Goal: Information Seeking & Learning: Compare options

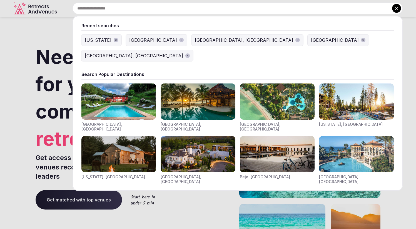
click at [207, 6] on input "text" at bounding box center [238, 9] width 330 height 12
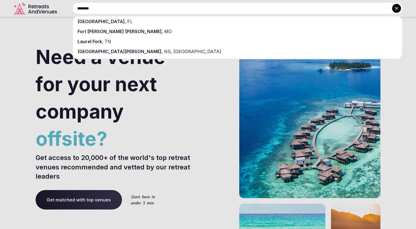
type input "********"
click at [108, 22] on span "[GEOGRAPHIC_DATA]" at bounding box center [101, 22] width 47 height 6
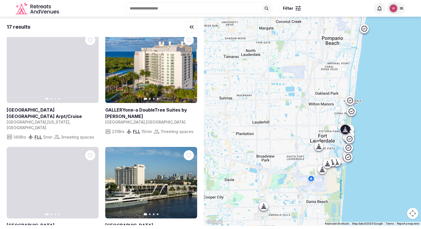
scroll to position [224, 0]
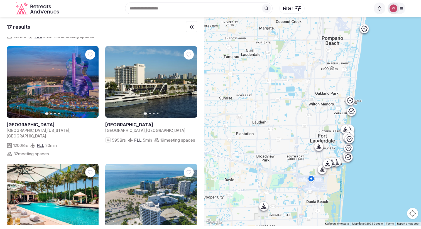
click at [151, 7] on input "text" at bounding box center [198, 9] width 147 height 12
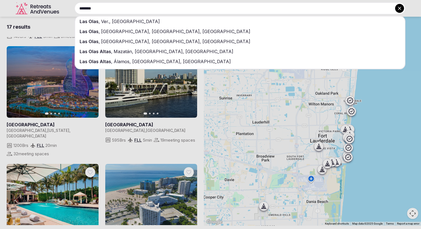
type input "********"
click at [143, 19] on div "Las Olas , Ver., [GEOGRAPHIC_DATA]" at bounding box center [239, 21] width 329 height 10
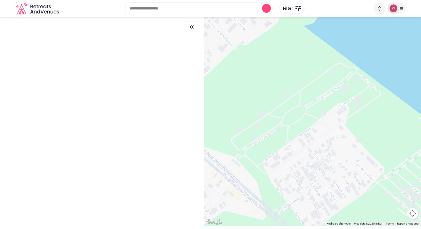
scroll to position [0, 0]
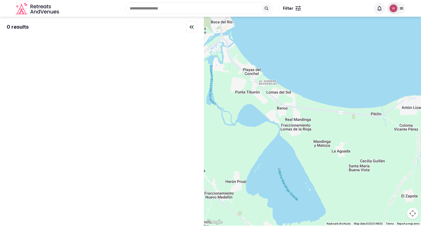
drag, startPoint x: 303, startPoint y: 73, endPoint x: 261, endPoint y: 66, distance: 43.2
click at [261, 66] on div at bounding box center [312, 121] width 217 height 209
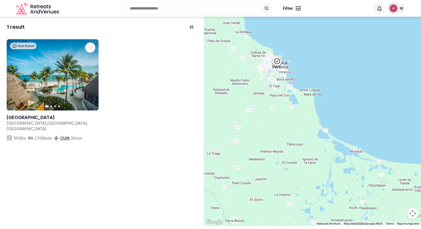
drag, startPoint x: 249, startPoint y: 79, endPoint x: 275, endPoint y: 85, distance: 27.5
click at [275, 85] on div at bounding box center [312, 121] width 217 height 209
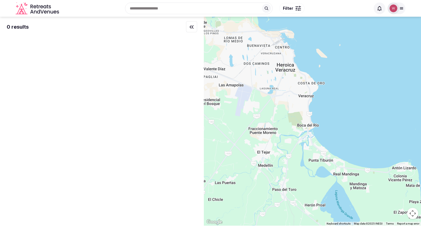
drag, startPoint x: 299, startPoint y: 77, endPoint x: 251, endPoint y: 115, distance: 61.0
click at [251, 115] on div at bounding box center [312, 121] width 217 height 209
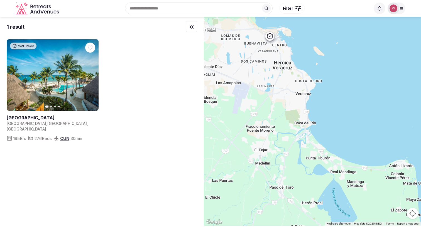
drag, startPoint x: 300, startPoint y: 121, endPoint x: 246, endPoint y: 97, distance: 58.9
click at [246, 97] on div at bounding box center [312, 121] width 217 height 209
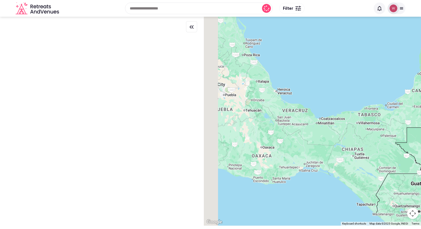
drag, startPoint x: 230, startPoint y: 96, endPoint x: 277, endPoint y: 89, distance: 47.8
click at [277, 88] on div at bounding box center [312, 121] width 217 height 209
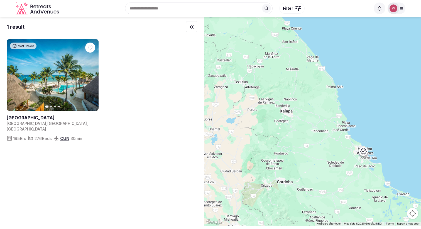
drag, startPoint x: 287, startPoint y: 70, endPoint x: 250, endPoint y: 111, distance: 55.6
click at [251, 112] on div at bounding box center [312, 121] width 217 height 209
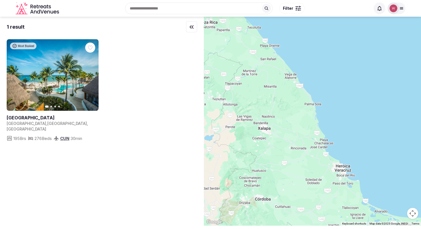
drag, startPoint x: 284, startPoint y: 102, endPoint x: 236, endPoint y: 130, distance: 55.3
click at [236, 133] on div at bounding box center [312, 121] width 217 height 209
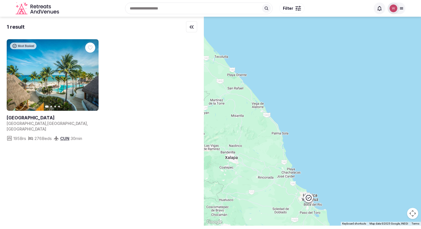
drag, startPoint x: 260, startPoint y: 90, endPoint x: 261, endPoint y: 129, distance: 38.4
click at [261, 129] on div at bounding box center [312, 121] width 217 height 209
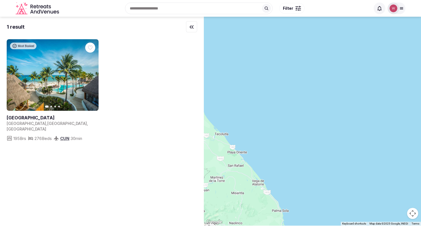
drag, startPoint x: 273, startPoint y: 104, endPoint x: 265, endPoint y: 117, distance: 15.3
click at [266, 117] on div at bounding box center [312, 121] width 217 height 209
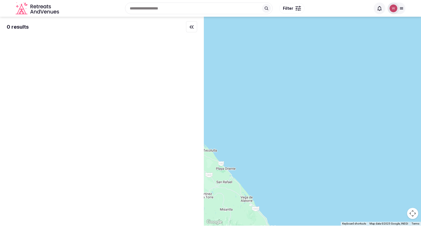
click at [149, 11] on input "text" at bounding box center [198, 9] width 147 height 12
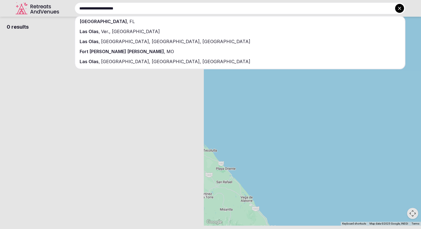
type input "**********"
click at [147, 21] on div "[GEOGRAPHIC_DATA] , [GEOGRAPHIC_DATA]" at bounding box center [239, 21] width 329 height 10
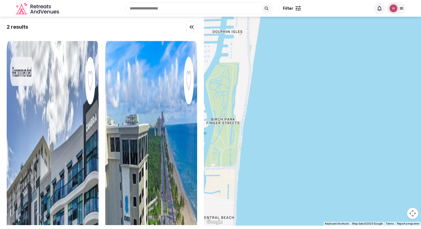
drag, startPoint x: 322, startPoint y: 122, endPoint x: 370, endPoint y: 63, distance: 76.4
click at [370, 63] on div at bounding box center [312, 121] width 217 height 209
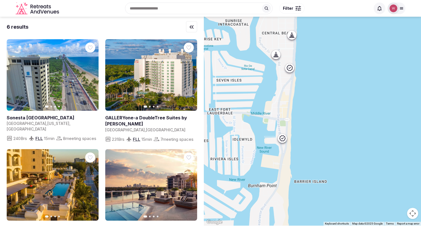
drag, startPoint x: 310, startPoint y: 84, endPoint x: 332, endPoint y: 53, distance: 37.9
click at [332, 53] on div at bounding box center [312, 121] width 217 height 209
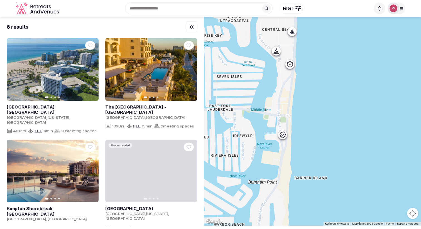
drag, startPoint x: 322, startPoint y: 131, endPoint x: 323, endPoint y: 114, distance: 17.3
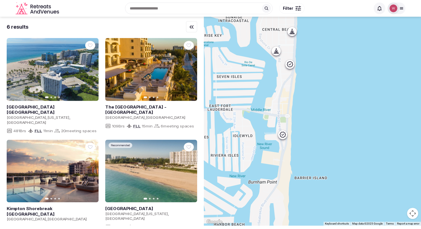
click at [323, 114] on div at bounding box center [312, 121] width 217 height 209
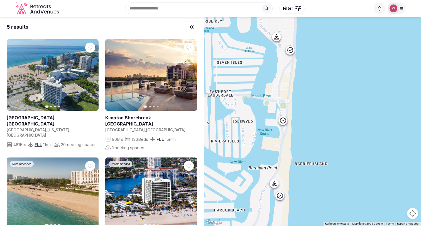
click at [293, 51] on icon at bounding box center [290, 49] width 7 height 7
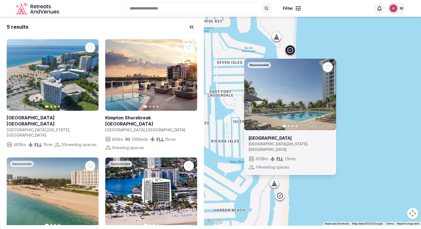
click at [371, 71] on div "Recommended Previous slide Next slide Westin [GEOGRAPHIC_DATA] , [US_STATE] , […" at bounding box center [312, 121] width 217 height 209
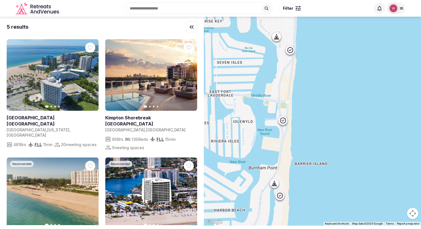
click at [274, 184] on icon at bounding box center [273, 185] width 1 height 2
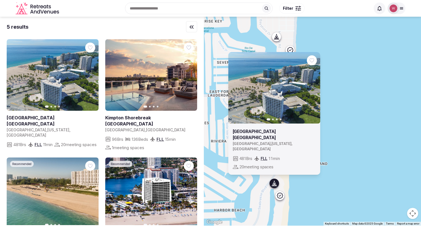
click at [280, 196] on icon at bounding box center [279, 195] width 7 height 7
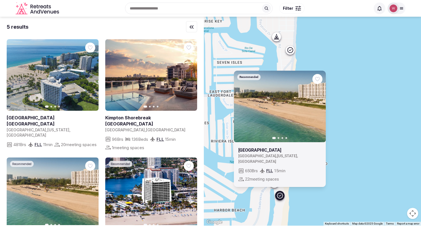
click at [360, 104] on div "Recommended Previous slide Next slide [GEOGRAPHIC_DATA] [GEOGRAPHIC_DATA] , [US…" at bounding box center [312, 121] width 217 height 209
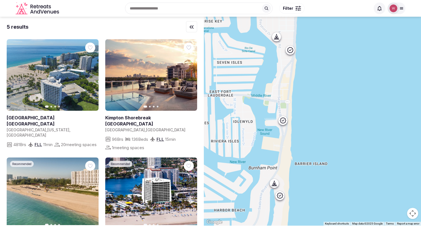
click at [287, 122] on div at bounding box center [282, 120] width 9 height 9
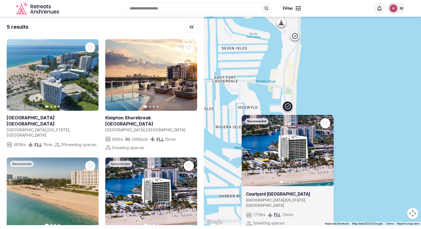
drag, startPoint x: 339, startPoint y: 97, endPoint x: 341, endPoint y: 89, distance: 7.8
click at [341, 89] on div "Recommended Previous slide Next slide Courtyard [GEOGRAPHIC_DATA] , [US_STATE] …" at bounding box center [312, 121] width 217 height 209
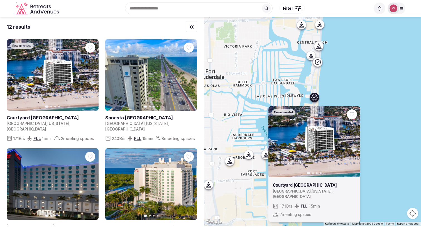
click at [250, 157] on div at bounding box center [248, 154] width 9 height 9
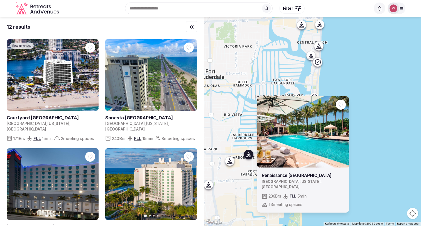
click at [237, 162] on div at bounding box center [234, 160] width 9 height 9
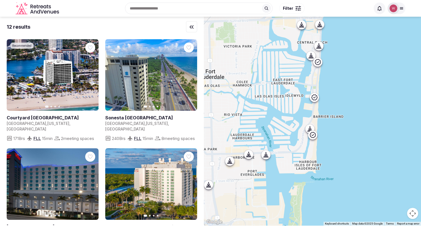
click at [237, 164] on div at bounding box center [234, 160] width 9 height 9
click at [232, 162] on icon at bounding box center [230, 161] width 6 height 6
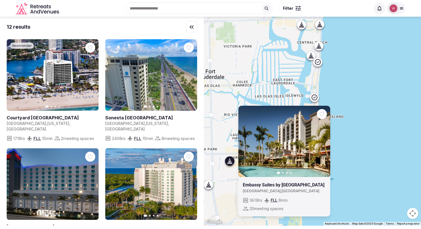
click at [208, 186] on icon at bounding box center [209, 185] width 6 height 6
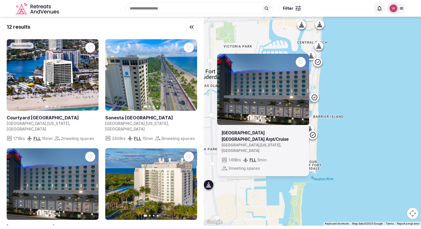
click at [332, 195] on div "Previous slide Next slide [GEOGRAPHIC_DATA] [GEOGRAPHIC_DATA] Arpt/Cruise [GEOG…" at bounding box center [312, 121] width 217 height 209
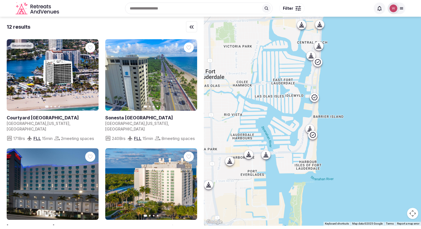
click at [267, 152] on icon at bounding box center [266, 155] width 6 height 6
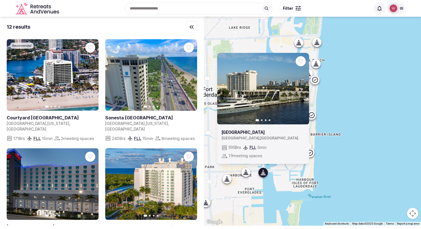
drag, startPoint x: 357, startPoint y: 79, endPoint x: 354, endPoint y: 99, distance: 19.9
click at [354, 99] on div "Previous slide Next slide [GEOGRAPHIC_DATA] , [GEOGRAPHIC_DATA] 595 Brs FLL 5 m…" at bounding box center [312, 121] width 217 height 209
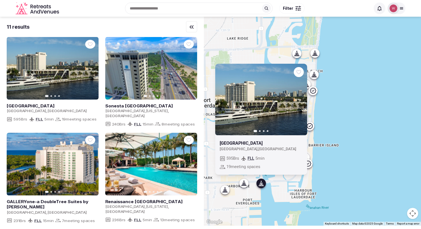
click at [301, 55] on div at bounding box center [296, 53] width 9 height 9
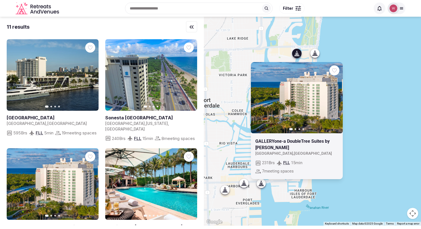
click at [348, 61] on div "Previous slide Next slide GALLERYone-a DoubleTree Suites by [GEOGRAPHIC_DATA] ,…" at bounding box center [312, 121] width 217 height 209
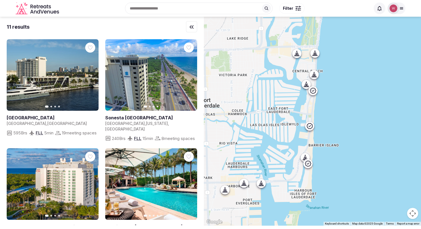
drag, startPoint x: 346, startPoint y: 62, endPoint x: 347, endPoint y: 143, distance: 80.4
click at [347, 143] on div at bounding box center [312, 121] width 217 height 209
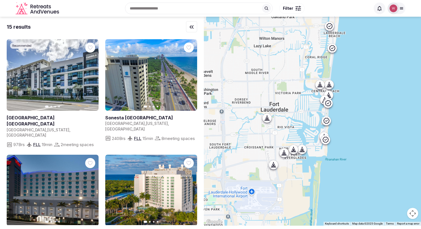
click at [333, 51] on div at bounding box center [331, 47] width 9 height 9
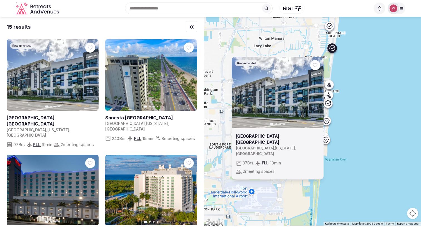
click at [332, 28] on icon at bounding box center [329, 26] width 7 height 7
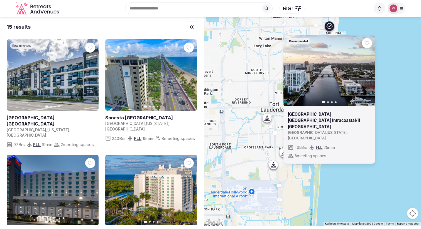
click at [392, 123] on div "Recommended Previous slide Next slide Residence Inn [GEOGRAPHIC_DATA] Intracoas…" at bounding box center [312, 121] width 217 height 209
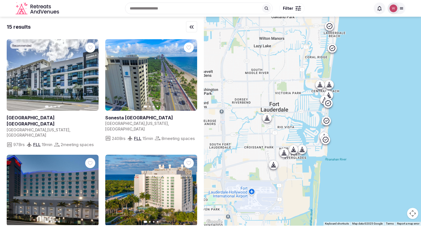
click at [275, 169] on div at bounding box center [312, 121] width 217 height 209
click at [276, 165] on icon at bounding box center [274, 164] width 3 height 5
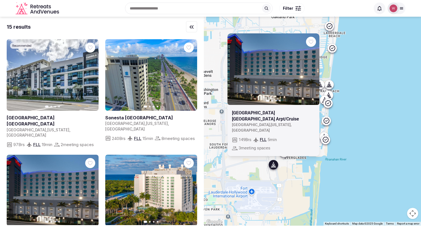
click at [359, 133] on div "Previous slide Next slide [GEOGRAPHIC_DATA] [GEOGRAPHIC_DATA] Arpt/Cruise [GEOG…" at bounding box center [312, 121] width 217 height 209
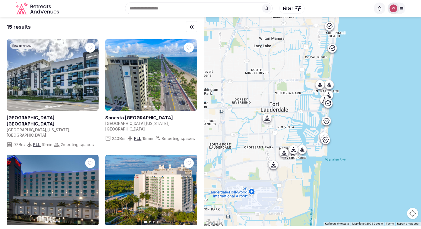
click at [271, 122] on div at bounding box center [266, 118] width 9 height 9
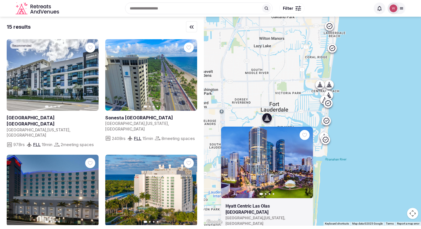
click at [363, 115] on div "Previous slide Next slide Hyatt Centric [GEOGRAPHIC_DATA] [GEOGRAPHIC_DATA] , […" at bounding box center [312, 121] width 217 height 209
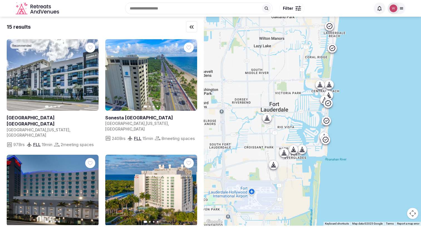
click at [294, 150] on icon at bounding box center [293, 149] width 6 height 6
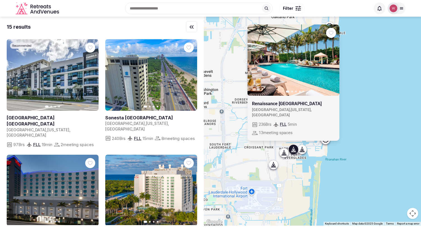
click at [286, 153] on icon at bounding box center [285, 152] width 3 height 5
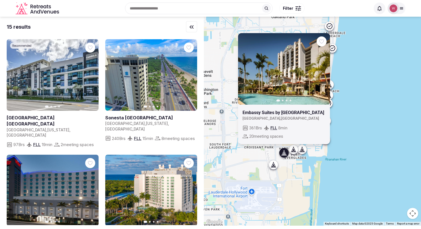
click at [302, 152] on div at bounding box center [301, 149] width 9 height 9
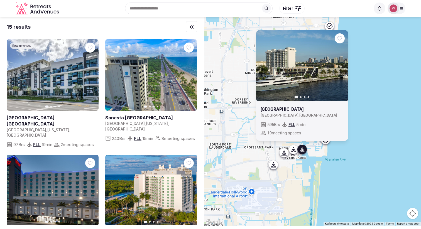
click at [370, 112] on div "Previous slide Next slide [GEOGRAPHIC_DATA] , [GEOGRAPHIC_DATA] 595 Brs FLL 5 m…" at bounding box center [312, 121] width 217 height 209
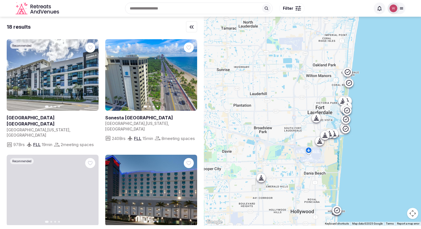
drag, startPoint x: 371, startPoint y: 105, endPoint x: 350, endPoint y: 94, distance: 23.9
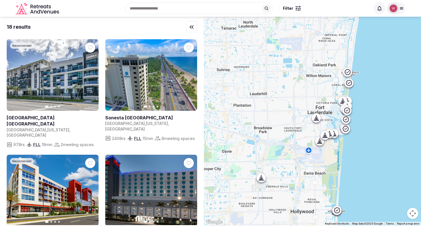
click at [350, 94] on div at bounding box center [312, 121] width 217 height 209
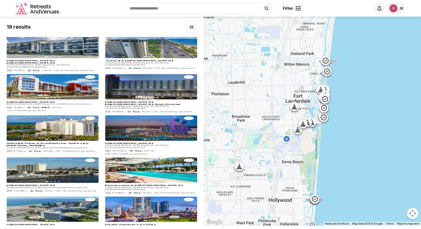
click at [317, 198] on icon at bounding box center [314, 199] width 7 height 7
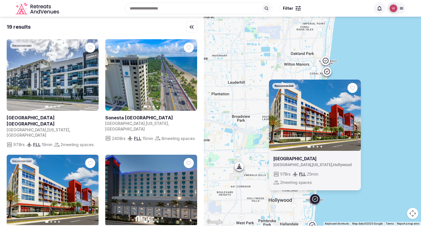
click at [384, 135] on div "Recommended Previous slide Next slide [GEOGRAPHIC_DATA] [GEOGRAPHIC_DATA][US_ST…" at bounding box center [312, 121] width 217 height 209
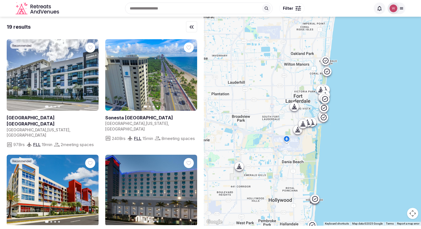
click at [242, 167] on icon at bounding box center [239, 166] width 6 height 6
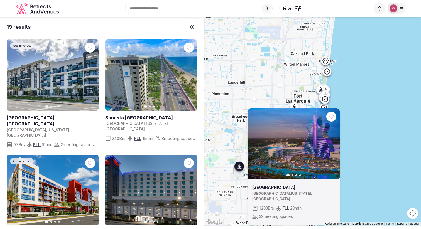
click at [375, 92] on div "Previous slide Next slide Seminole [GEOGRAPHIC_DATA][US_STATE] 20 min 32 meetin…" at bounding box center [312, 121] width 217 height 209
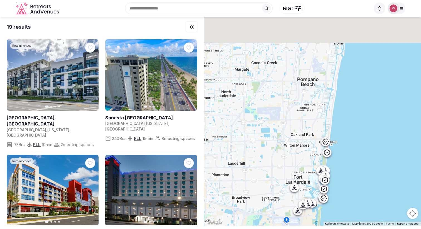
drag, startPoint x: 351, startPoint y: 75, endPoint x: 351, endPoint y: 159, distance: 84.0
click at [351, 159] on div at bounding box center [312, 121] width 217 height 209
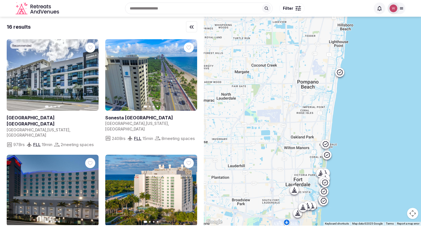
click at [342, 71] on icon at bounding box center [339, 72] width 7 height 7
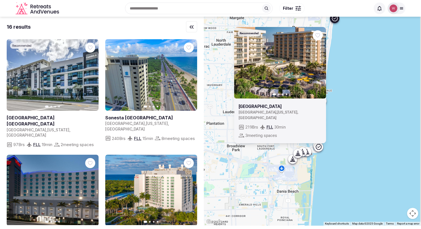
drag, startPoint x: 362, startPoint y: 122, endPoint x: 357, endPoint y: 95, distance: 27.9
click at [357, 68] on div "Recommended Previous slide Next slide [GEOGRAPHIC_DATA] [GEOGRAPHIC_DATA] , [US…" at bounding box center [312, 121] width 217 height 209
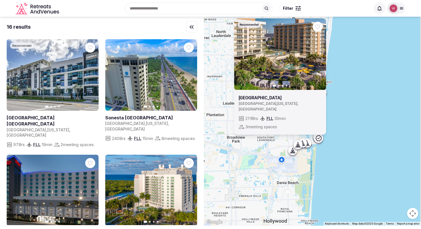
click at [357, 104] on div "Recommended Previous slide Next slide [GEOGRAPHIC_DATA] [GEOGRAPHIC_DATA] , [US…" at bounding box center [312, 121] width 217 height 209
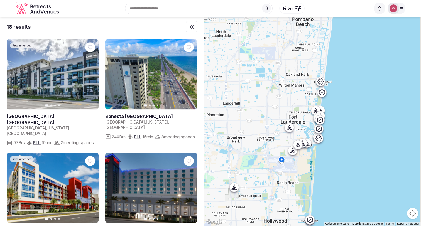
click at [325, 94] on icon at bounding box center [321, 92] width 7 height 7
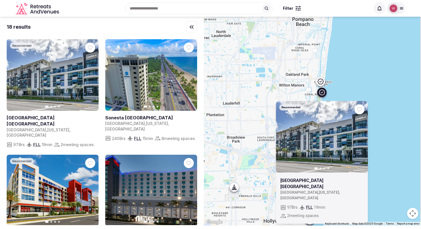
click at [324, 83] on icon at bounding box center [320, 81] width 7 height 7
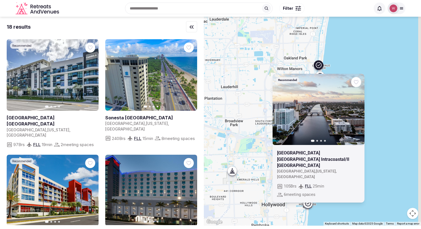
drag, startPoint x: 384, startPoint y: 97, endPoint x: 383, endPoint y: 78, distance: 19.5
click at [383, 78] on div "Recommended Previous slide Next slide Residence Inn [GEOGRAPHIC_DATA] Intracoas…" at bounding box center [312, 121] width 217 height 209
